Goal: Register for event/course

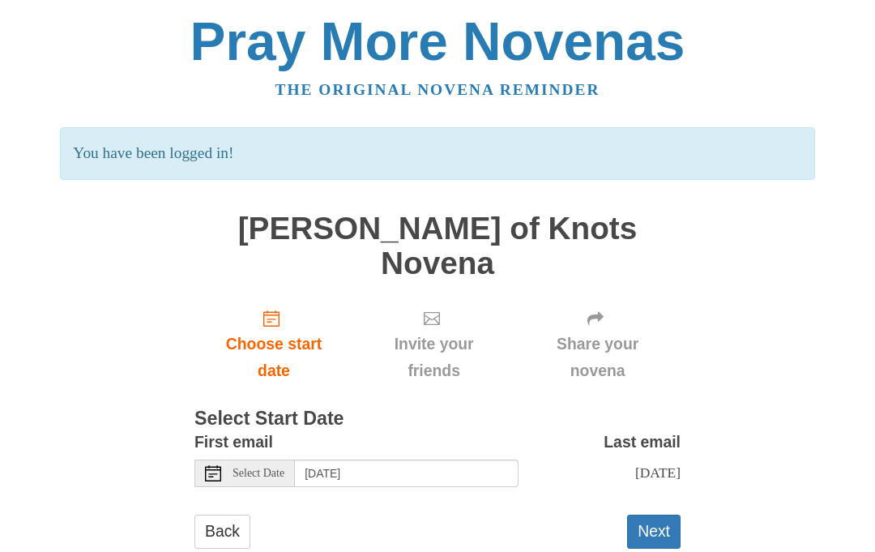
scroll to position [3, 0]
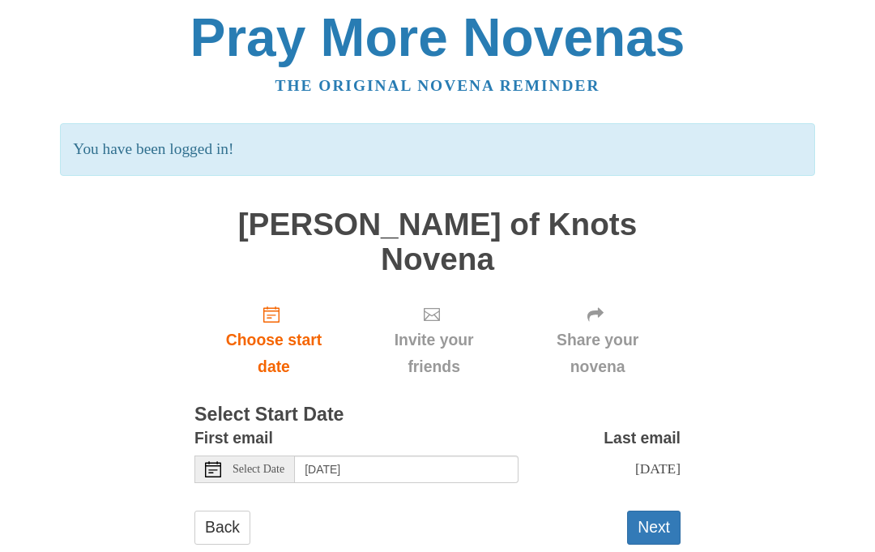
click at [660, 511] on button "Next" at bounding box center [653, 527] width 53 height 33
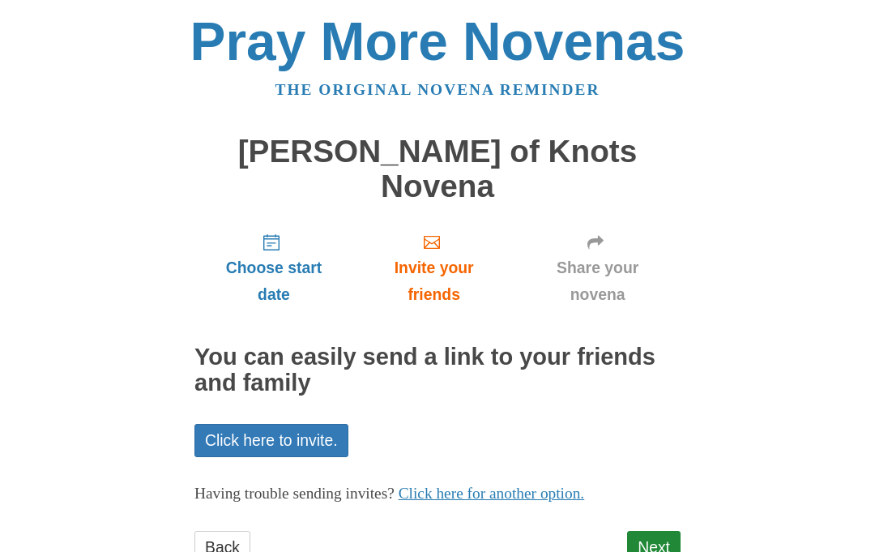
click at [659, 531] on link "Next" at bounding box center [653, 547] width 53 height 33
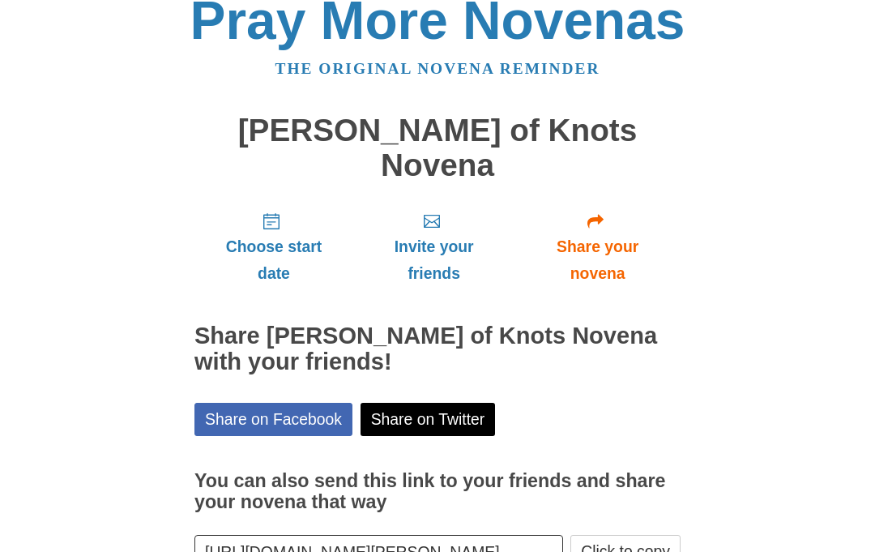
scroll to position [20, 0]
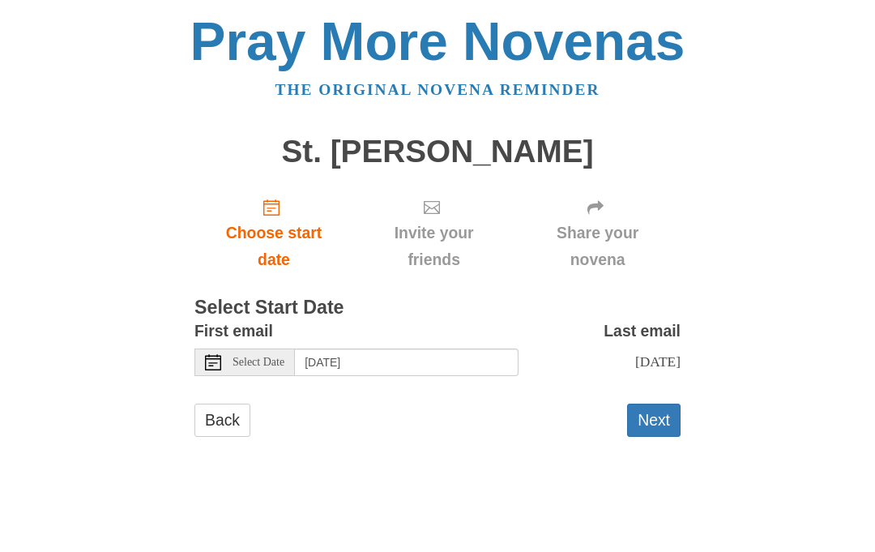
click at [666, 417] on button "Next" at bounding box center [653, 420] width 53 height 33
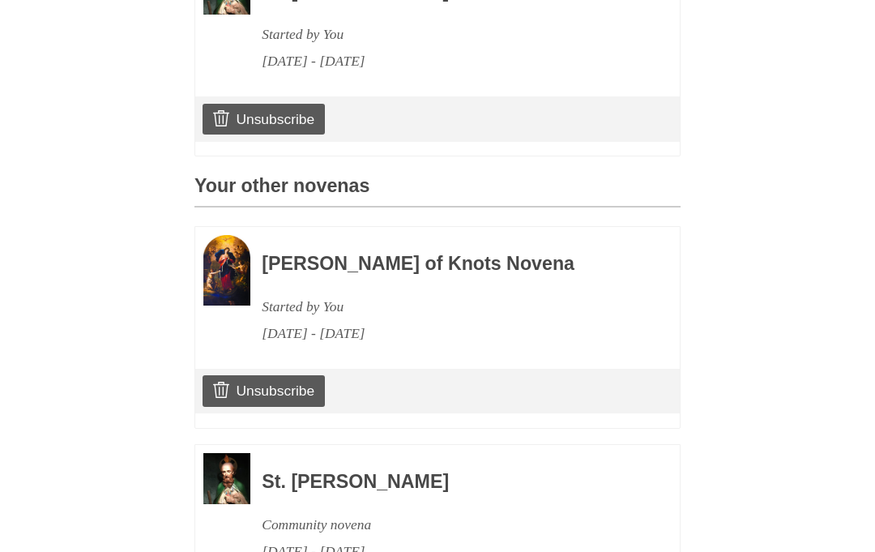
scroll to position [566, 0]
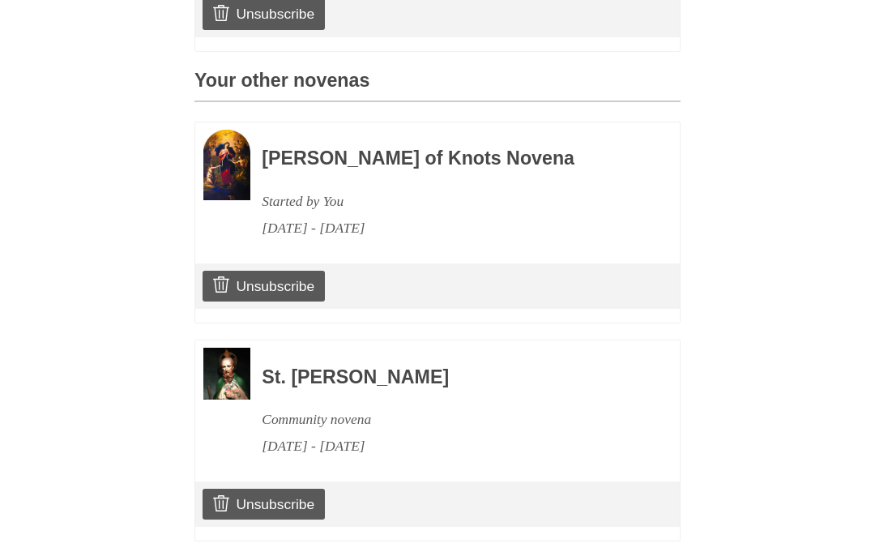
scroll to position [729, 0]
click at [311, 497] on link "Unsubscribe" at bounding box center [264, 504] width 122 height 31
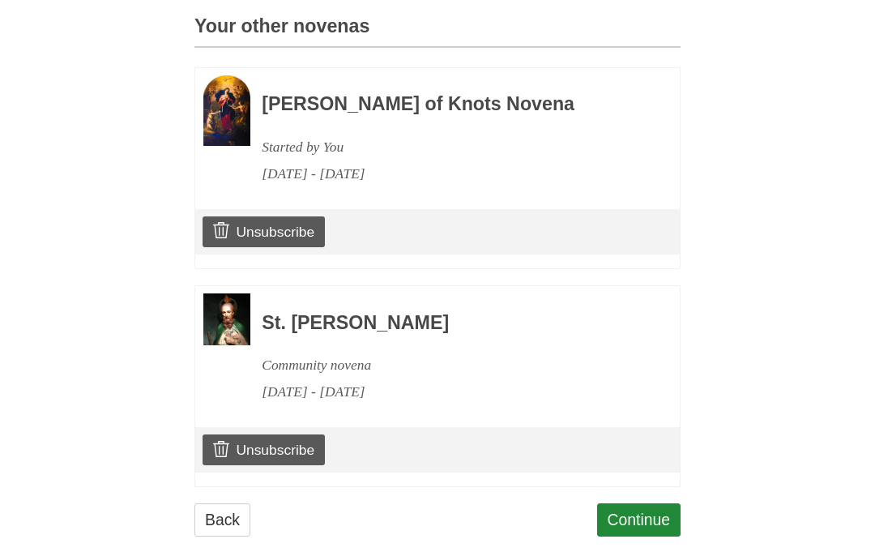
scroll to position [788, 0]
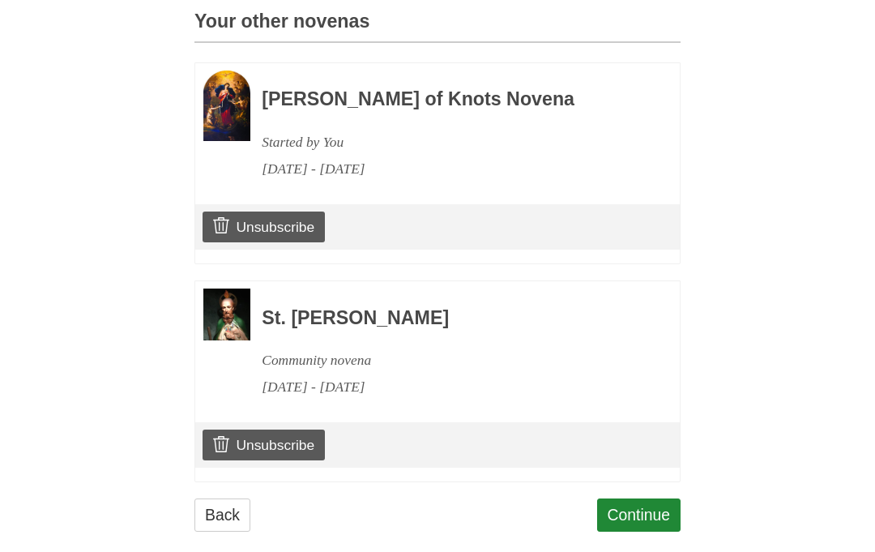
click at [298, 430] on link "Unsubscribe" at bounding box center [264, 445] width 122 height 31
click at [639, 498] on link "Continue" at bounding box center [639, 514] width 84 height 33
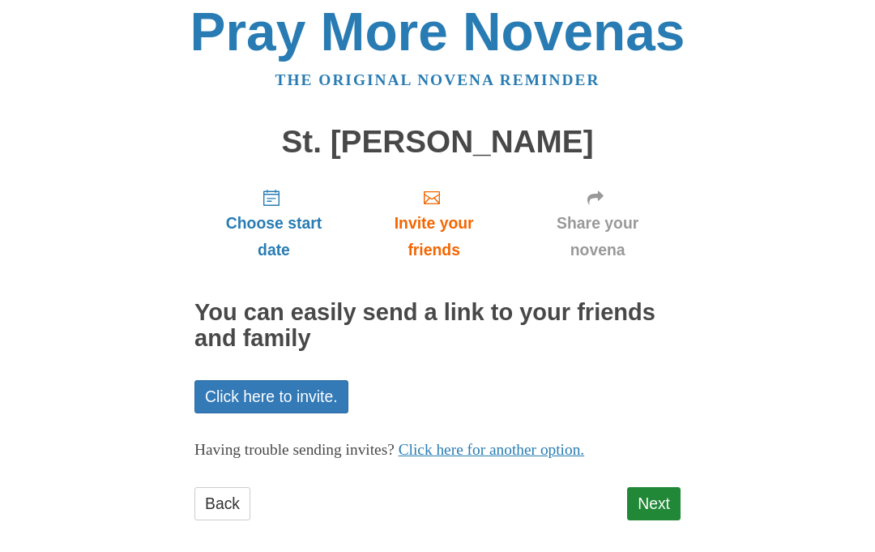
scroll to position [19, 0]
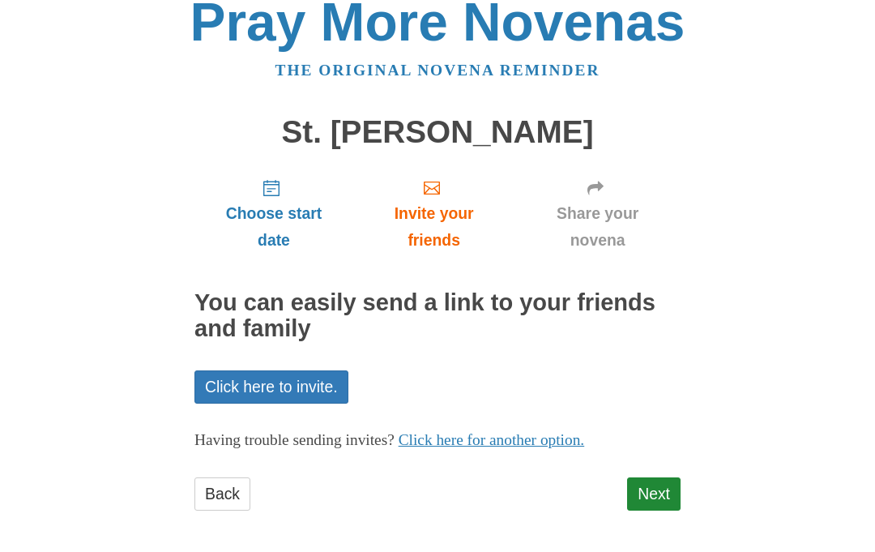
click at [649, 494] on link "Next" at bounding box center [653, 494] width 53 height 33
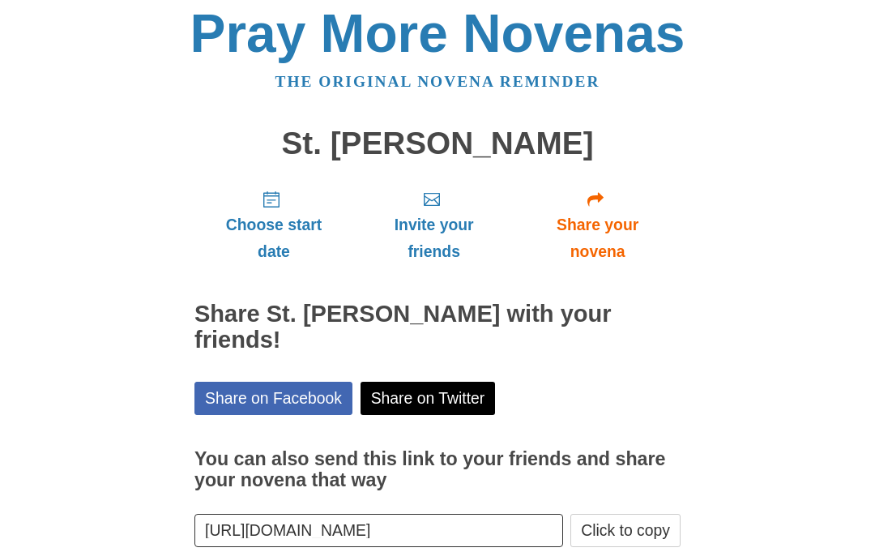
scroll to position [67, 0]
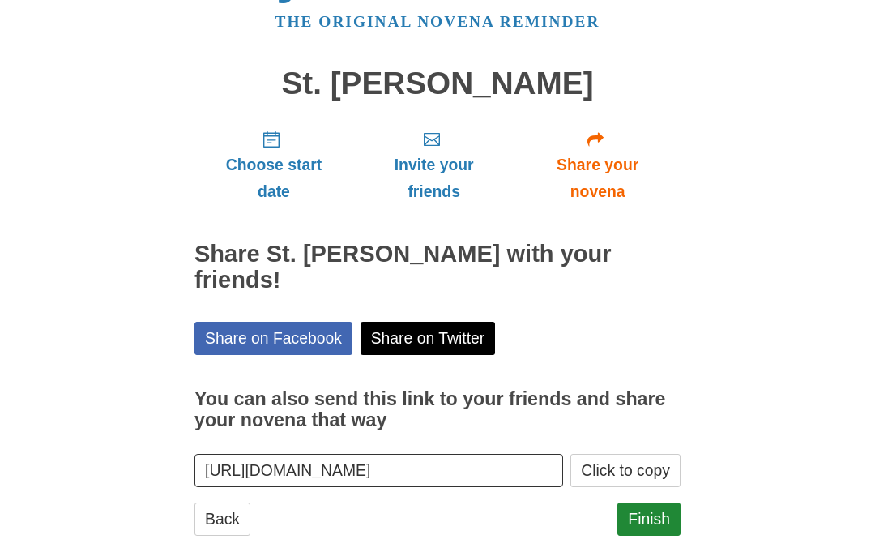
click at [646, 503] on link "Finish" at bounding box center [648, 519] width 63 height 33
